Goal: Information Seeking & Learning: Learn about a topic

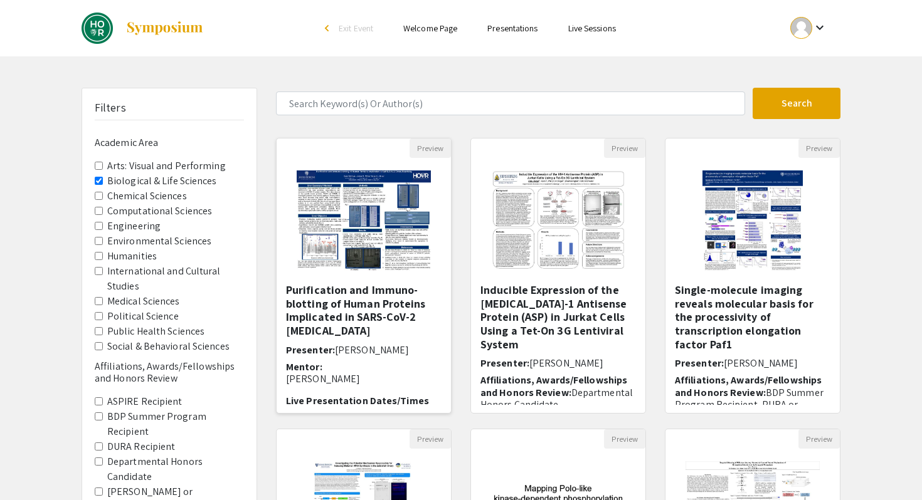
click at [399, 234] on img "Open Presentation <p>Purification and Immuno-blotting of Human Proteins Implica…" at bounding box center [363, 220] width 159 height 125
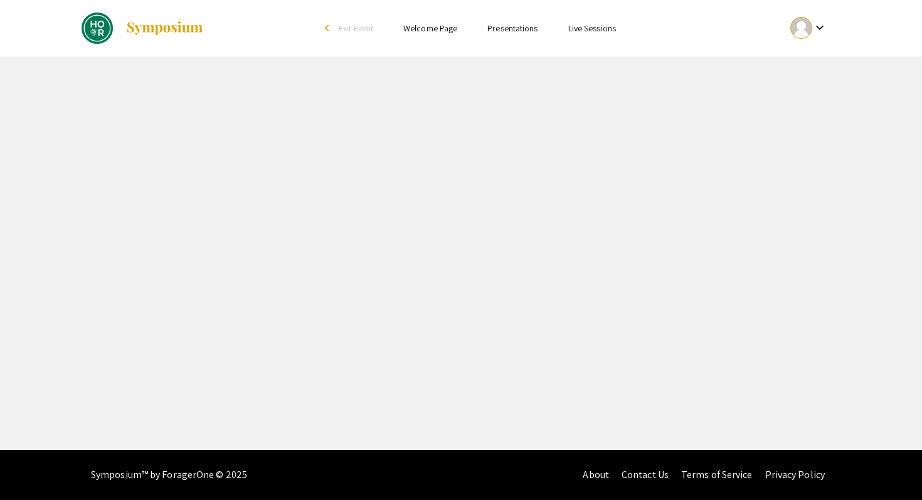
select select "custom"
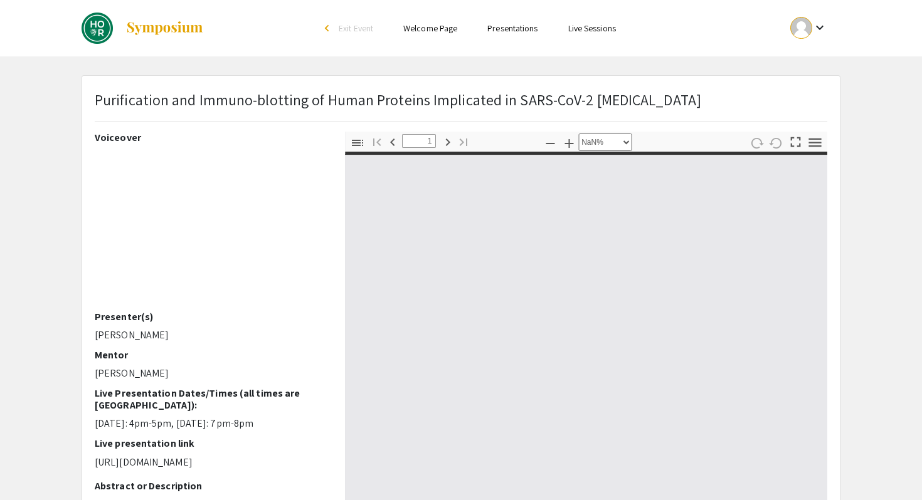
type input "0"
select select "auto"
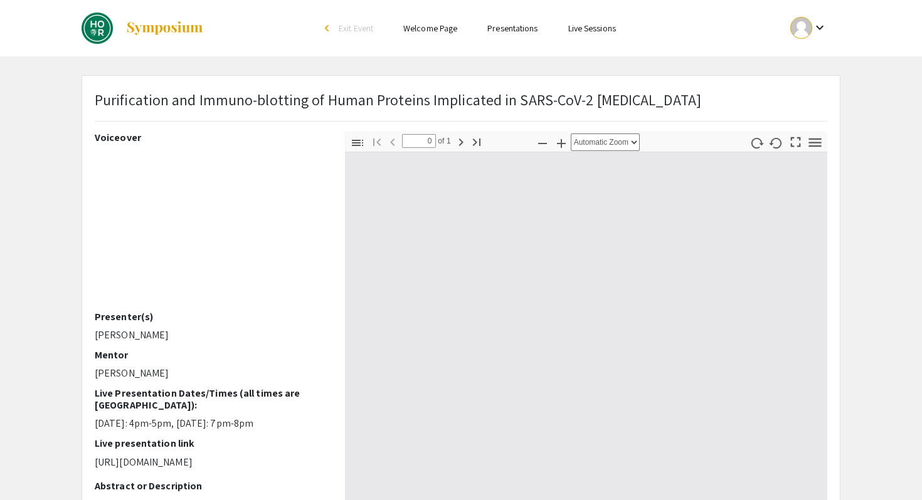
type input "1"
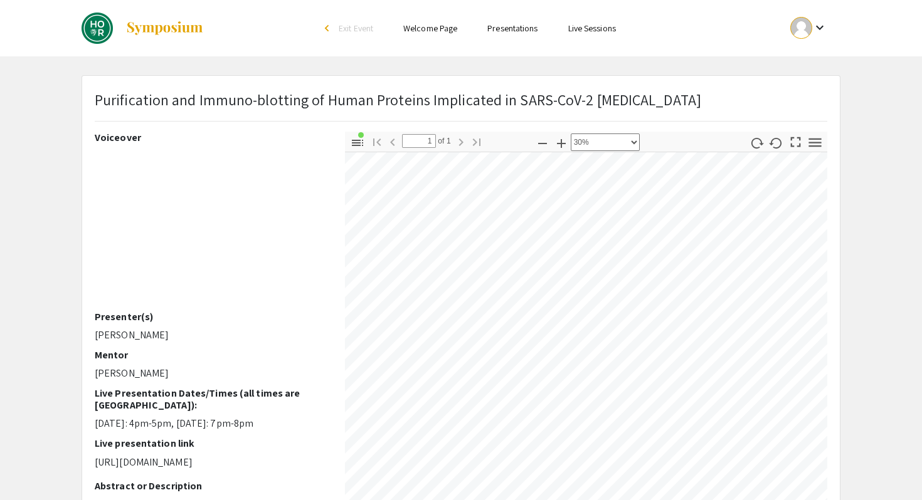
select select "custom"
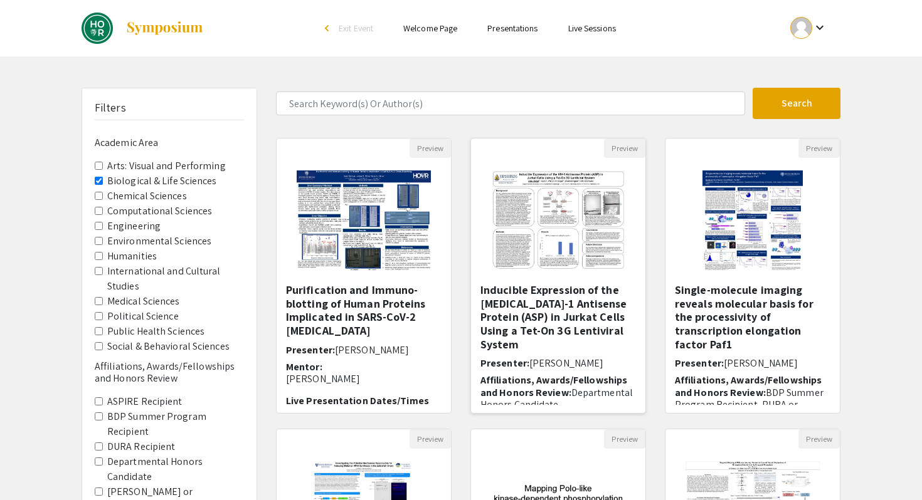
click at [579, 271] on img "Open Presentation <p>Inducible Expression of the HIV-1 Antisense Protein (ASP) …" at bounding box center [557, 220] width 159 height 125
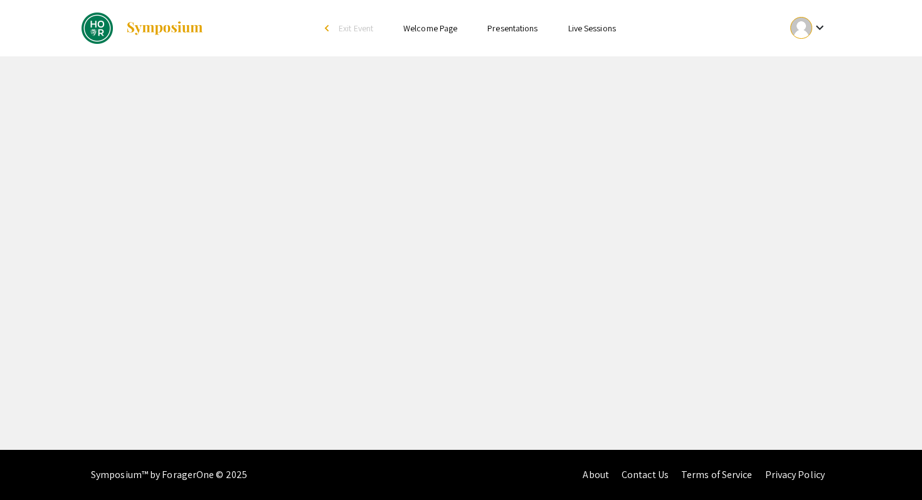
select select "custom"
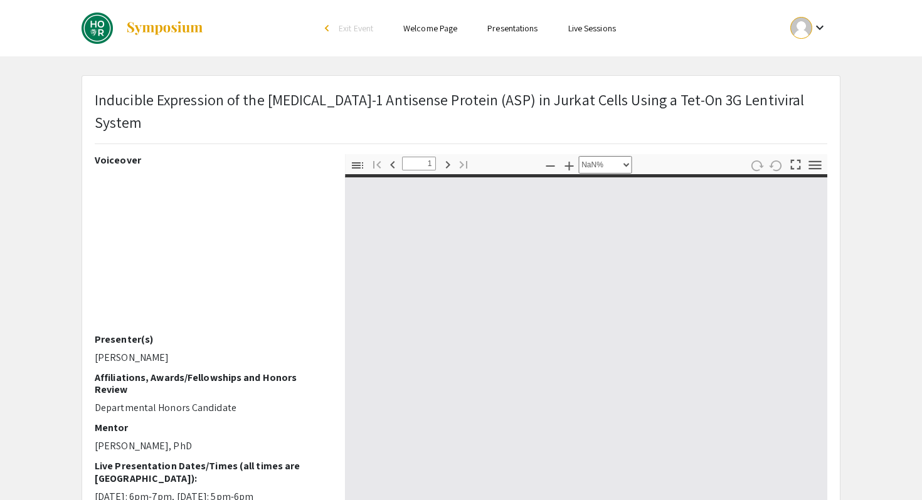
type input "0"
select select "custom"
type input "1"
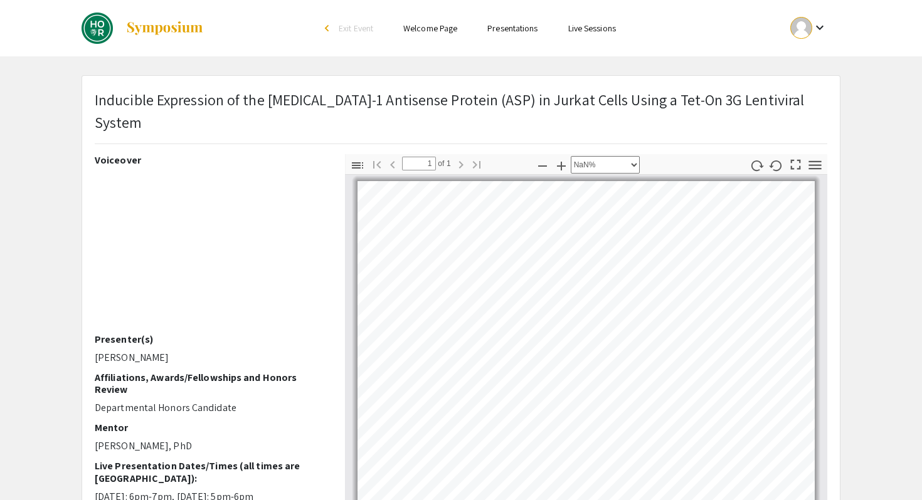
select select "custom"
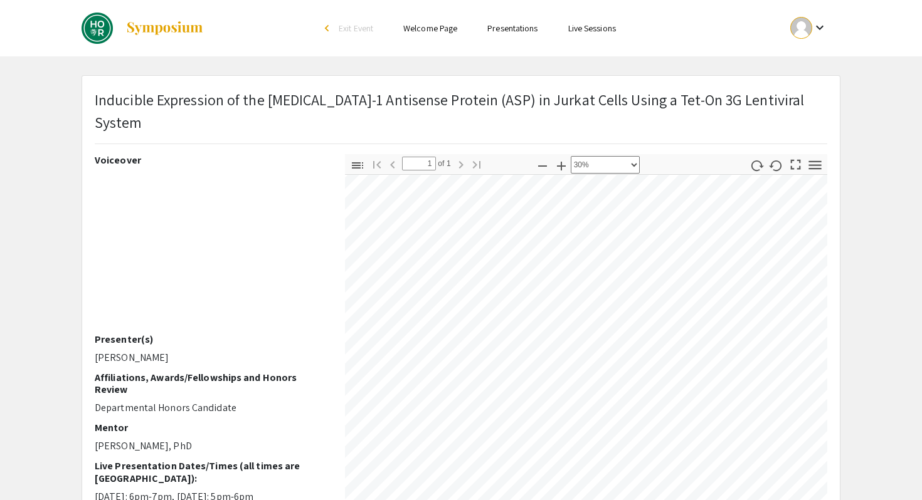
scroll to position [34, 203]
